Goal: Task Accomplishment & Management: Manage account settings

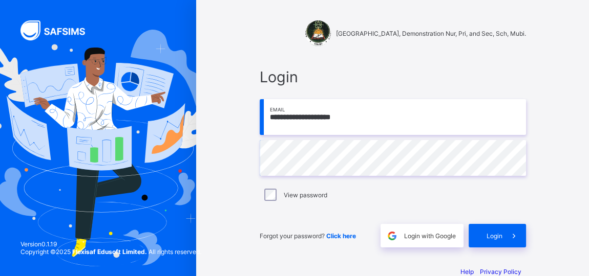
drag, startPoint x: 358, startPoint y: 118, endPoint x: 255, endPoint y: 123, distance: 103.0
click at [255, 123] on div "**********" at bounding box center [392, 158] width 287 height 200
type input "**********"
click at [497, 236] on span "Login" at bounding box center [494, 236] width 16 height 8
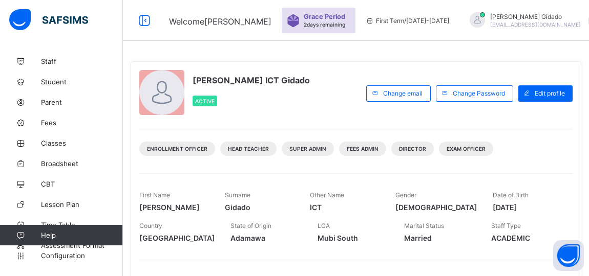
click at [53, 79] on span "Student" at bounding box center [82, 82] width 82 height 8
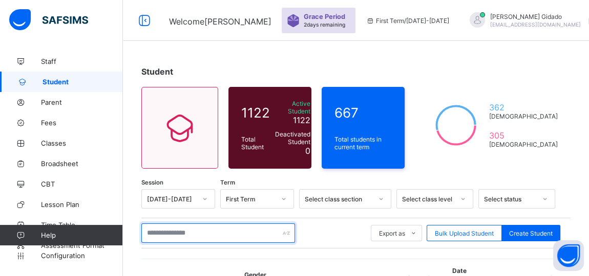
click at [186, 227] on input "text" at bounding box center [218, 233] width 154 height 19
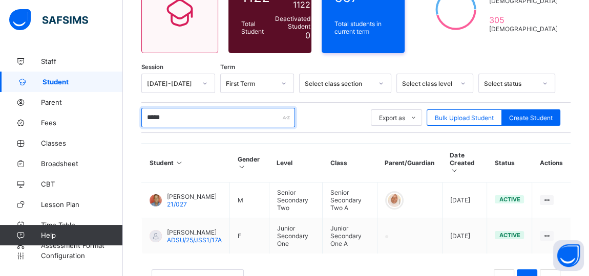
scroll to position [117, 0]
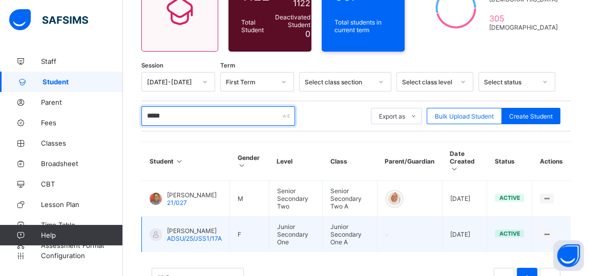
type input "*****"
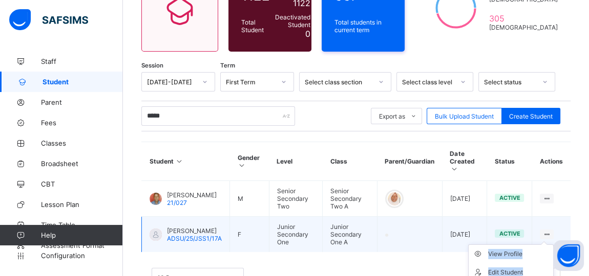
drag, startPoint x: 551, startPoint y: 224, endPoint x: 553, endPoint y: 238, distance: 13.9
click at [553, 238] on td "View Profile Edit Student Link Parent/Guardian Delete Student" at bounding box center [551, 235] width 38 height 36
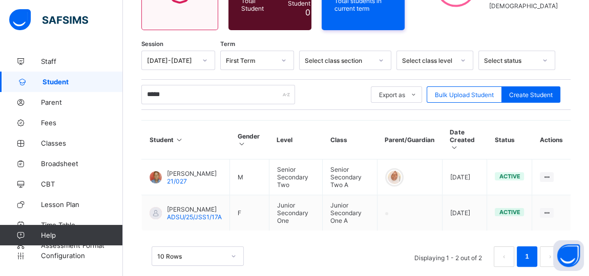
scroll to position [140, 0]
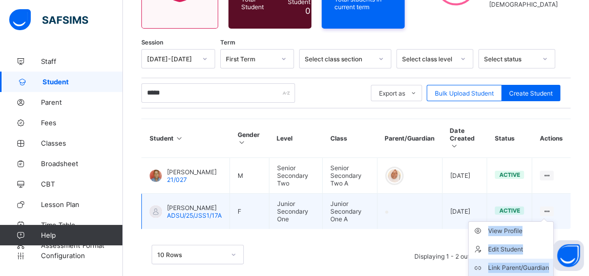
click at [537, 263] on div "Link Parent/Guardian" at bounding box center [518, 268] width 61 height 10
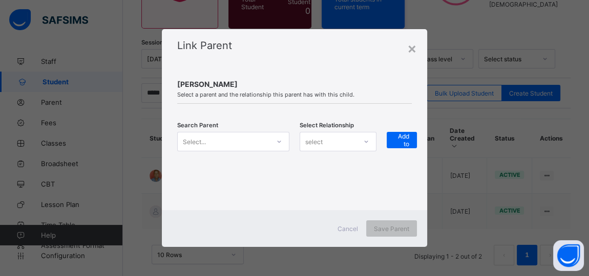
click at [279, 142] on icon at bounding box center [279, 142] width 4 height 2
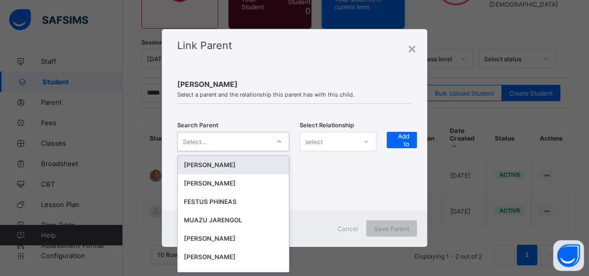
scroll to position [0, 0]
click at [279, 142] on icon at bounding box center [279, 142] width 6 height 10
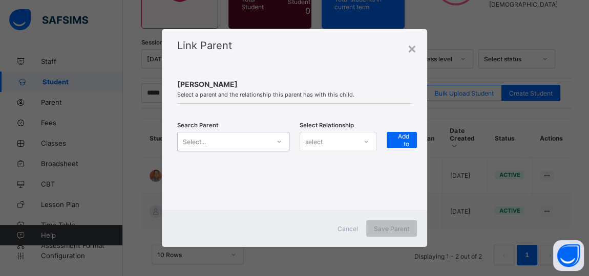
click at [279, 142] on icon at bounding box center [279, 142] width 4 height 2
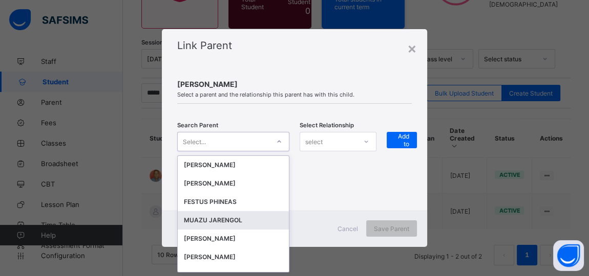
click at [230, 218] on div "MUAZU JARENGOL" at bounding box center [233, 220] width 99 height 10
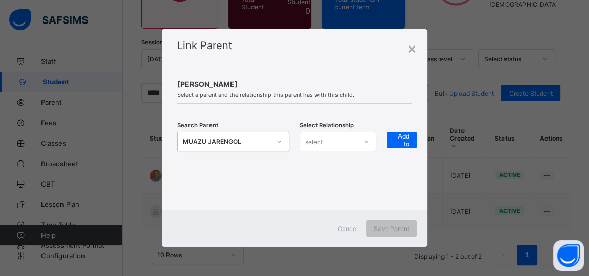
click at [364, 141] on icon at bounding box center [366, 142] width 6 height 10
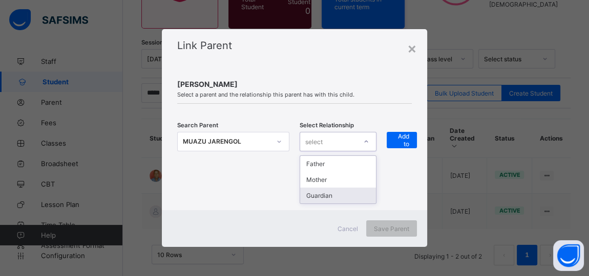
click at [347, 192] on div "Guardian" at bounding box center [338, 196] width 76 height 16
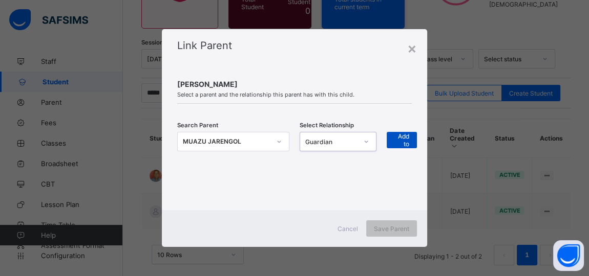
click at [398, 145] on span "+ Add to list" at bounding box center [401, 140] width 15 height 31
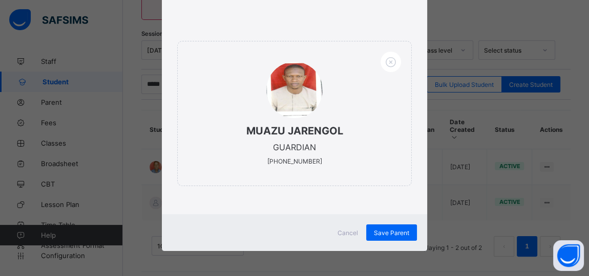
scroll to position [149, 0]
click at [392, 231] on span "Save Parent" at bounding box center [391, 233] width 35 height 8
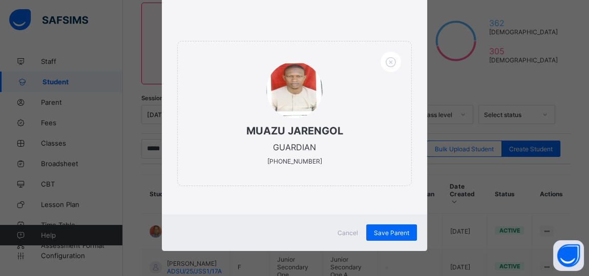
scroll to position [74, 0]
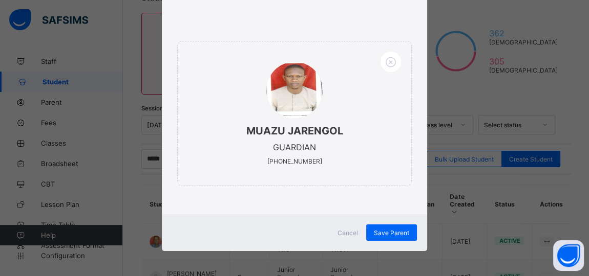
drag, startPoint x: 582, startPoint y: 110, endPoint x: 585, endPoint y: 97, distance: 12.5
click at [585, 97] on div "× Link Parent [PERSON_NAME] Select a parent and the relationship this parent ha…" at bounding box center [294, 138] width 589 height 276
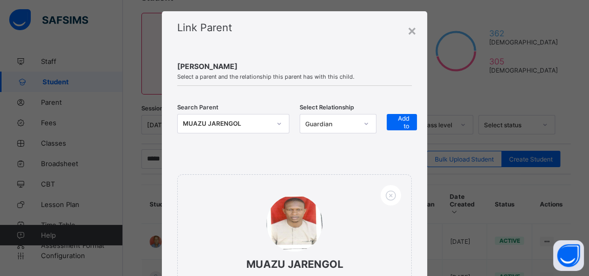
scroll to position [12, 0]
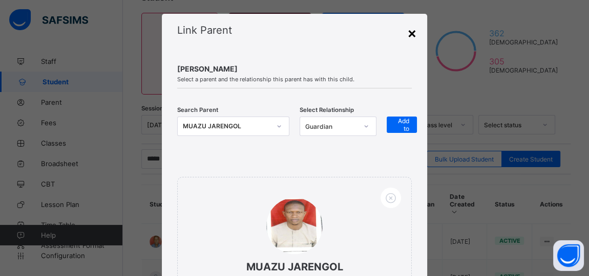
click at [409, 31] on div "×" at bounding box center [412, 32] width 10 height 17
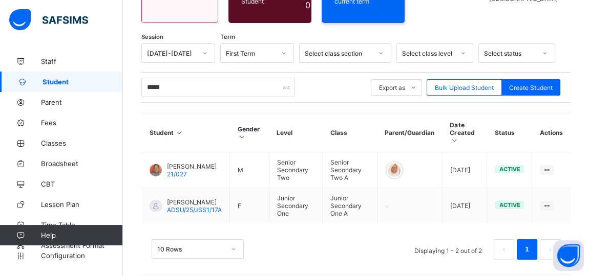
scroll to position [149, 0]
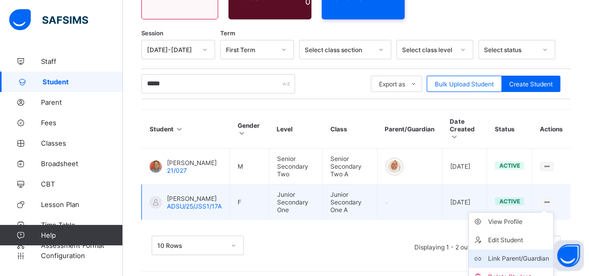
click at [539, 254] on div "Link Parent/Guardian" at bounding box center [518, 259] width 61 height 10
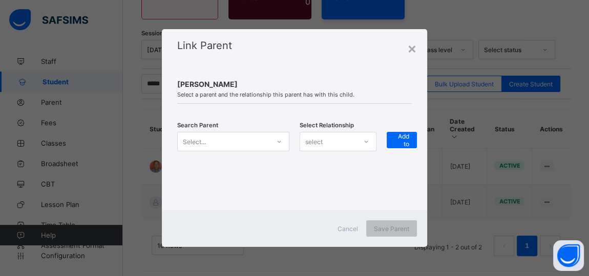
click at [245, 140] on div "Select..." at bounding box center [224, 142] width 92 height 14
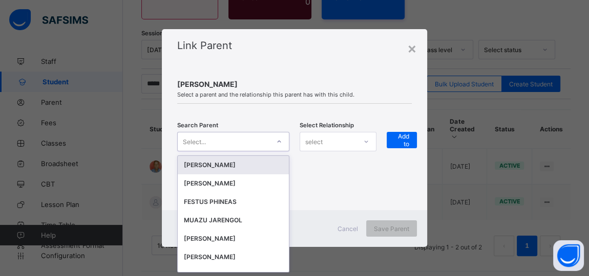
scroll to position [0, 0]
click at [245, 140] on div "Select..." at bounding box center [224, 142] width 92 height 14
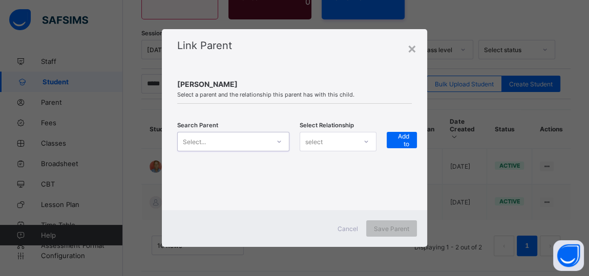
click at [245, 140] on div "Select..." at bounding box center [224, 142] width 92 height 14
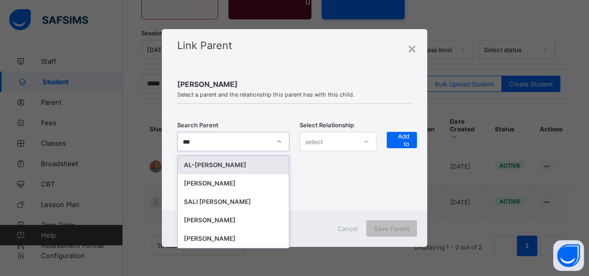
type input "****"
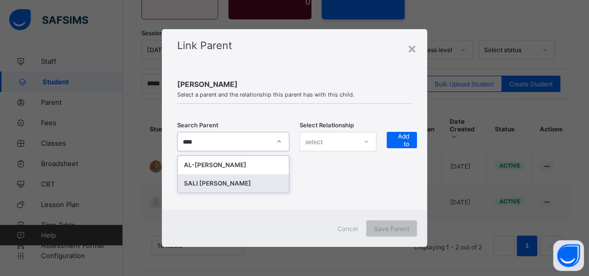
click at [242, 182] on div "SALI [PERSON_NAME]" at bounding box center [233, 184] width 99 height 10
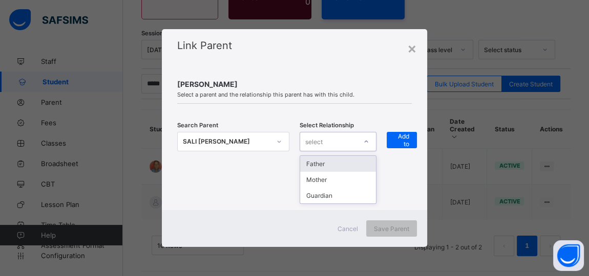
click at [365, 141] on icon at bounding box center [366, 142] width 6 height 10
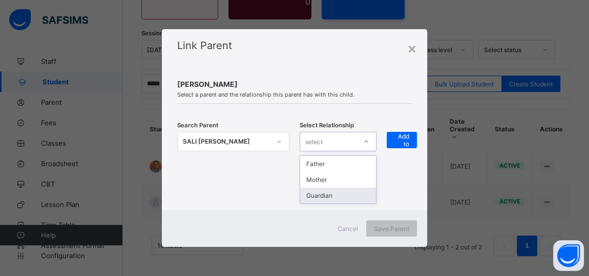
click at [342, 196] on div "Guardian" at bounding box center [338, 196] width 76 height 16
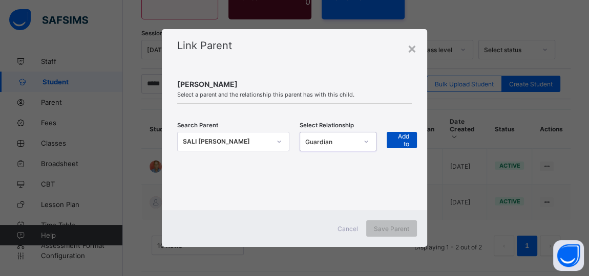
click at [405, 141] on span "+ Add to list" at bounding box center [401, 140] width 15 height 31
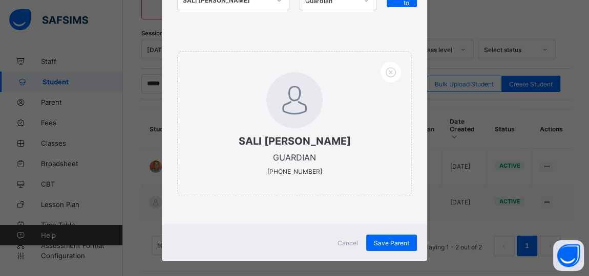
scroll to position [148, 0]
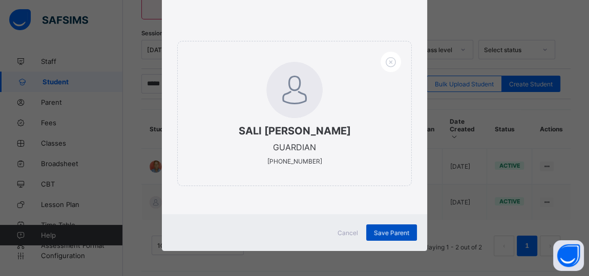
click at [388, 232] on div "Save Parent" at bounding box center [391, 233] width 51 height 16
click at [387, 229] on span "Save Parent" at bounding box center [391, 233] width 35 height 8
click at [461, 221] on div "× Link Parent [PERSON_NAME] Select a parent and the relationship this parent ha…" at bounding box center [294, 138] width 589 height 276
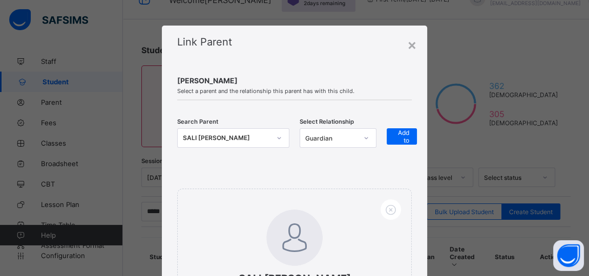
scroll to position [0, 0]
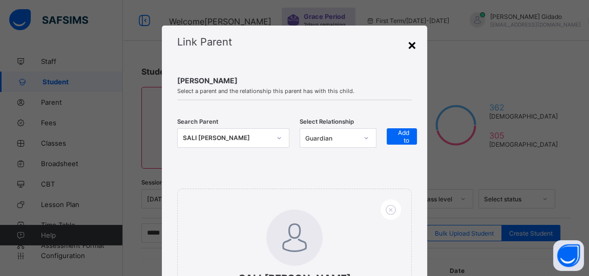
click at [410, 47] on div "×" at bounding box center [412, 44] width 10 height 17
